Goal: Navigation & Orientation: Find specific page/section

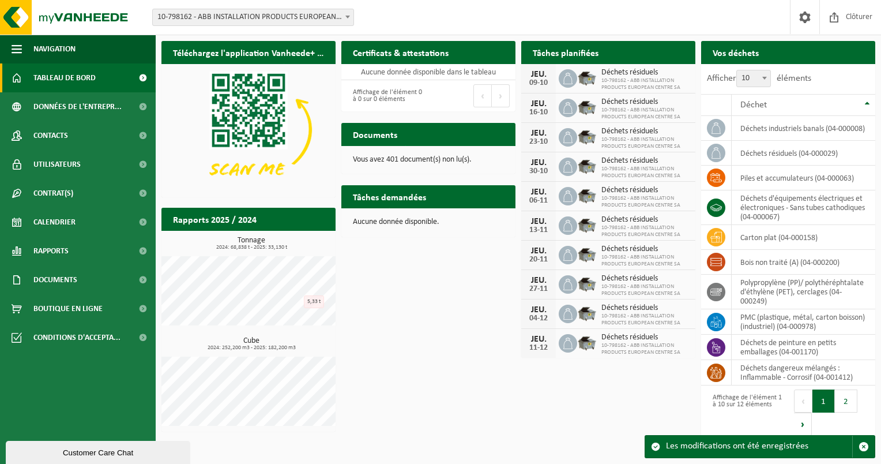
click at [543, 14] on div "Site: 10-798162 - ABB INSTALLATION PRODUCTS EUROPEAN CENTRE SA - HOUDENG-GOEGNI…" at bounding box center [440, 17] width 881 height 35
click at [54, 248] on span "Rapports" at bounding box center [50, 250] width 35 height 29
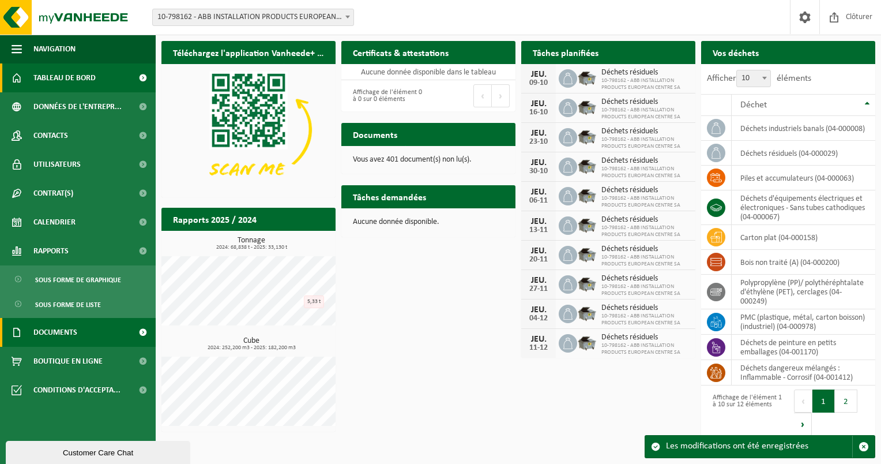
click at [73, 333] on span "Documents" at bounding box center [55, 332] width 44 height 29
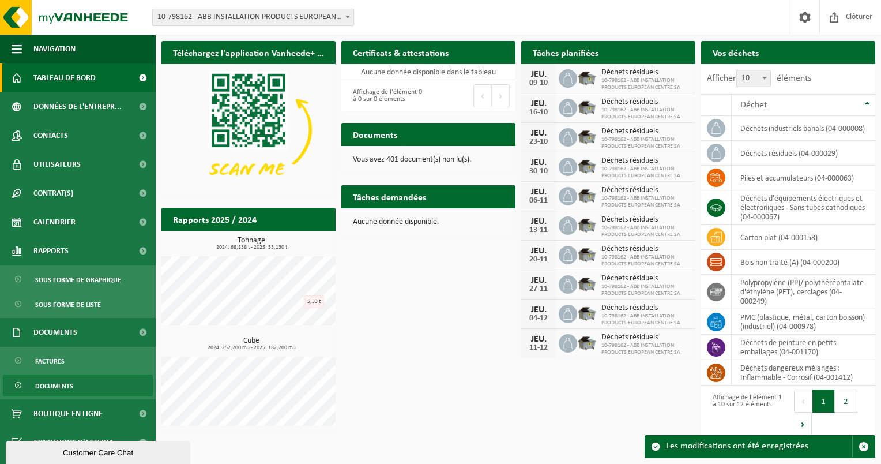
click at [61, 382] on span "Documents" at bounding box center [54, 386] width 38 height 22
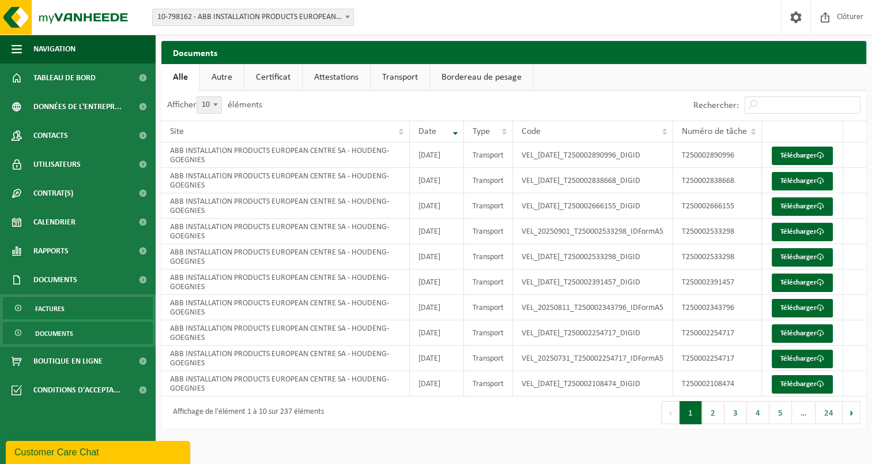
click at [53, 303] on span "Factures" at bounding box center [49, 308] width 29 height 22
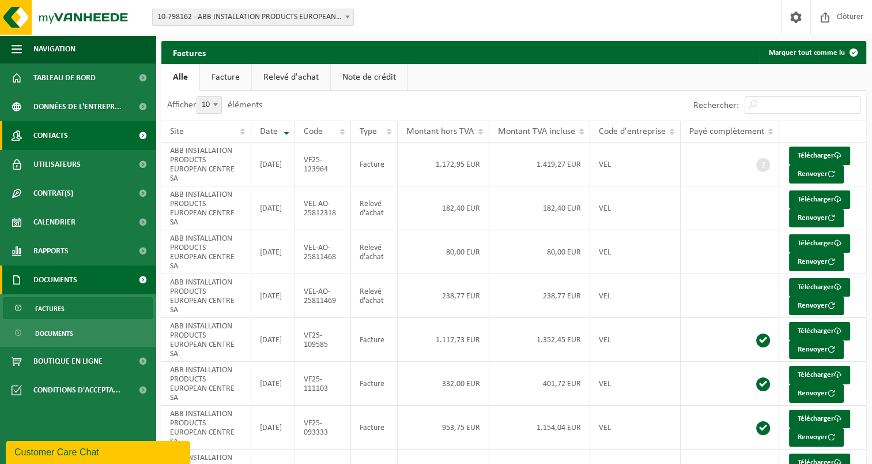
click at [54, 131] on span "Contacts" at bounding box center [50, 135] width 35 height 29
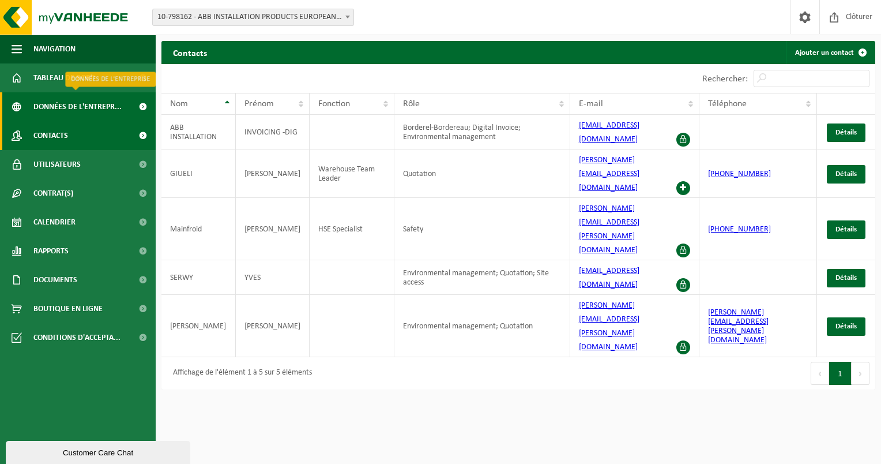
click at [88, 108] on span "Données de l'entrepr..." at bounding box center [77, 106] width 88 height 29
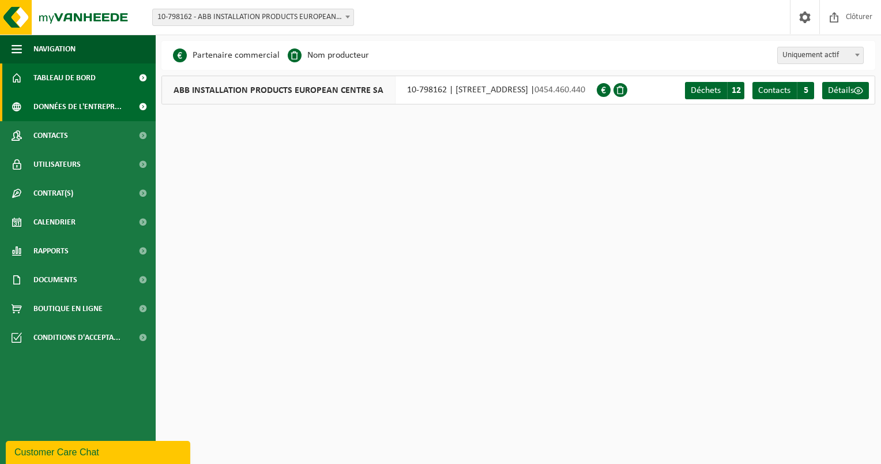
click at [65, 81] on span "Tableau de bord" at bounding box center [64, 77] width 62 height 29
